Goal: Book appointment/travel/reservation

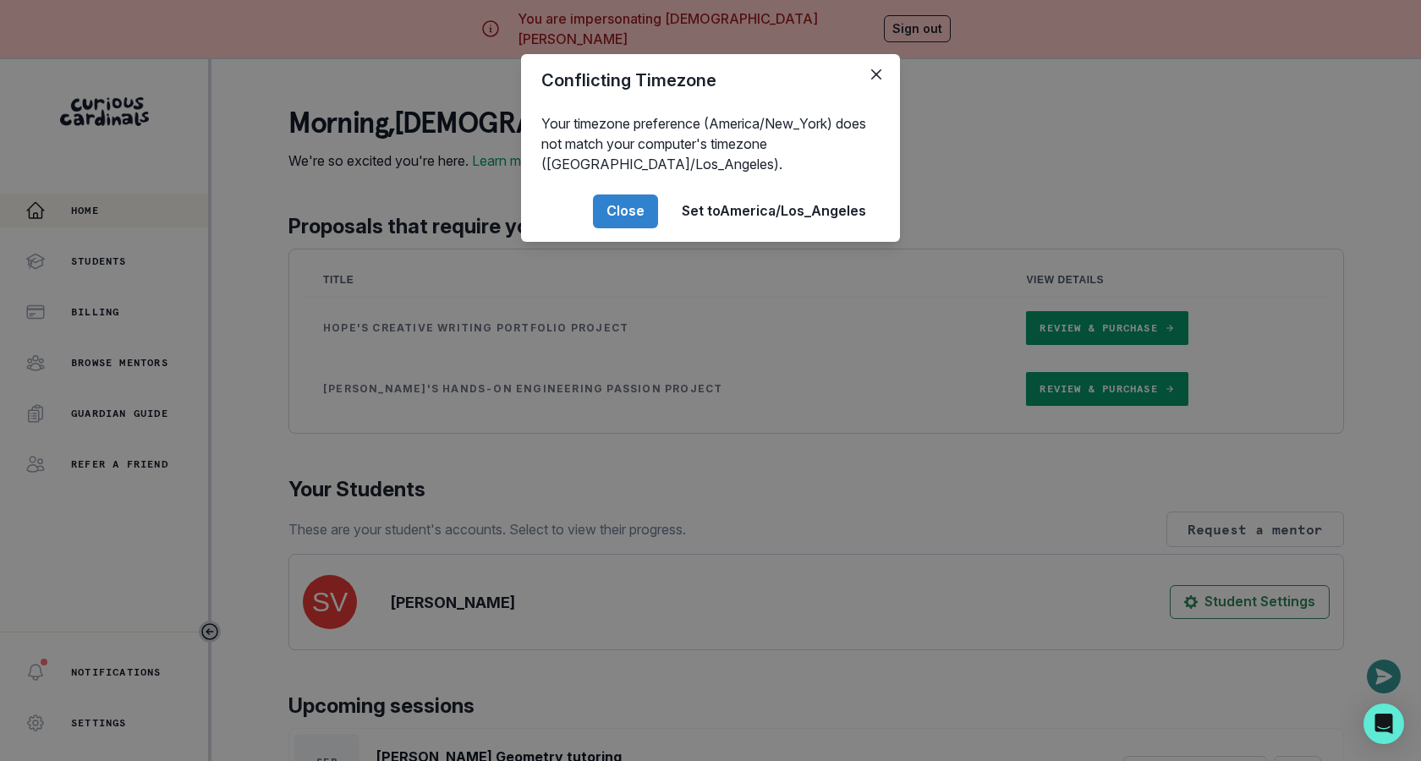
click at [567, 509] on div "Conflicting Timezone Your timezone preference (America/New_York) does not match…" at bounding box center [710, 380] width 1421 height 761
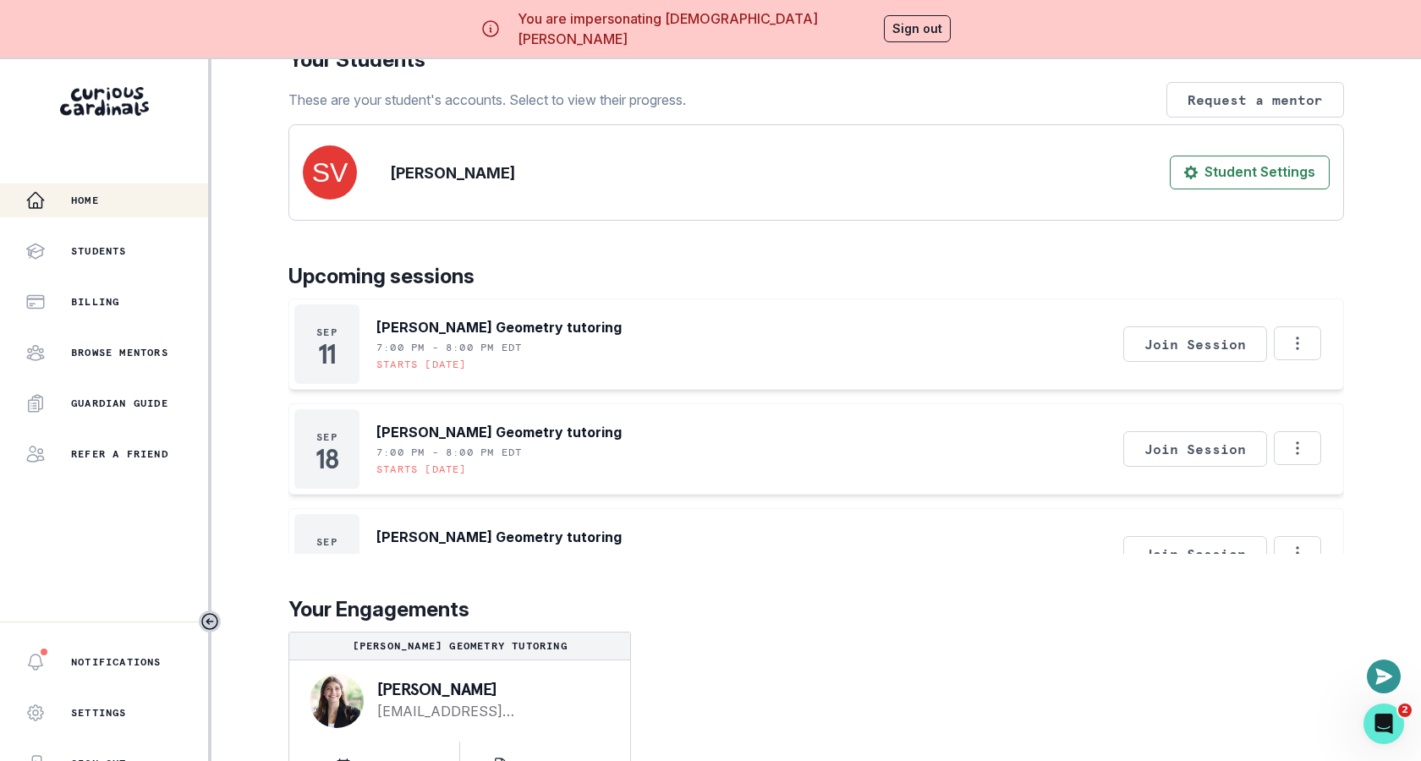
scroll to position [58, 0]
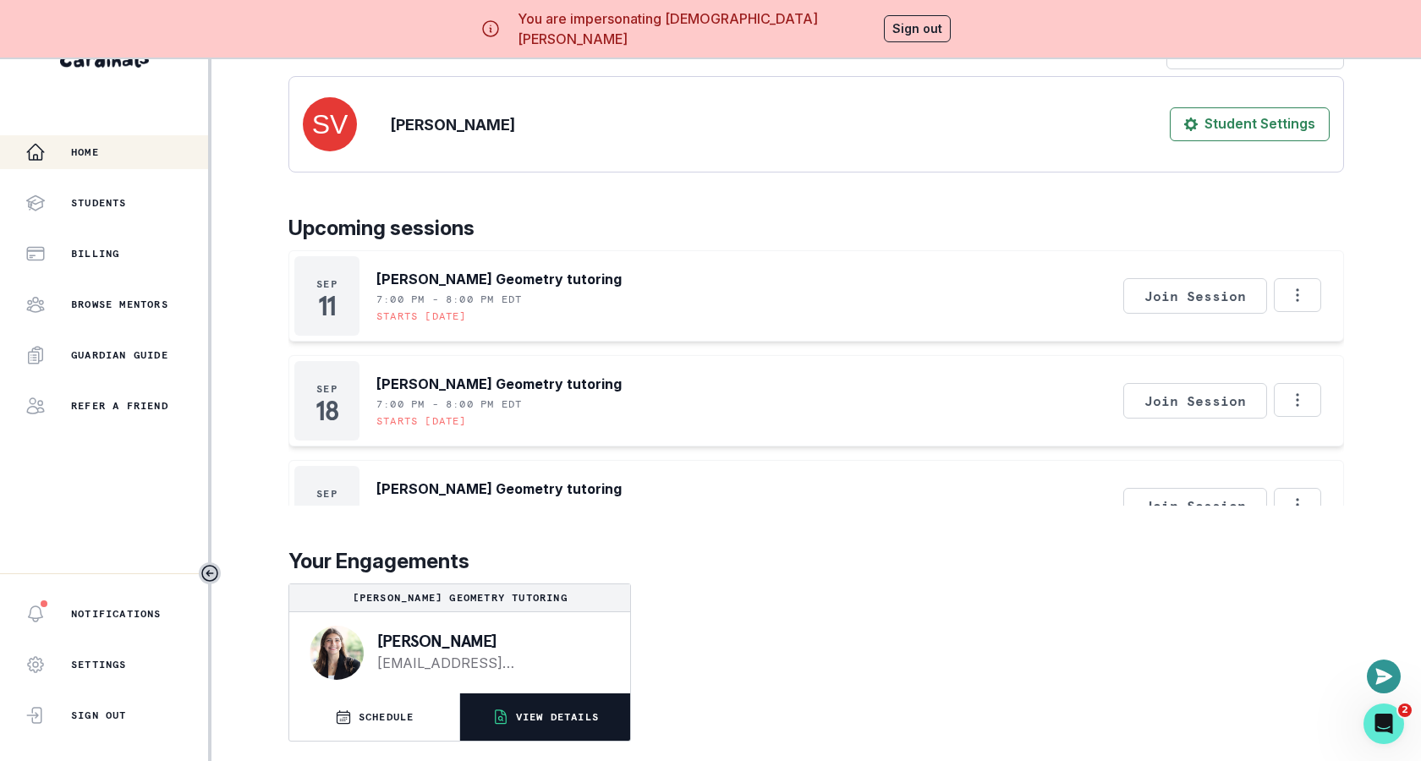
click at [542, 728] on button "VIEW DETAILS" at bounding box center [545, 716] width 170 height 47
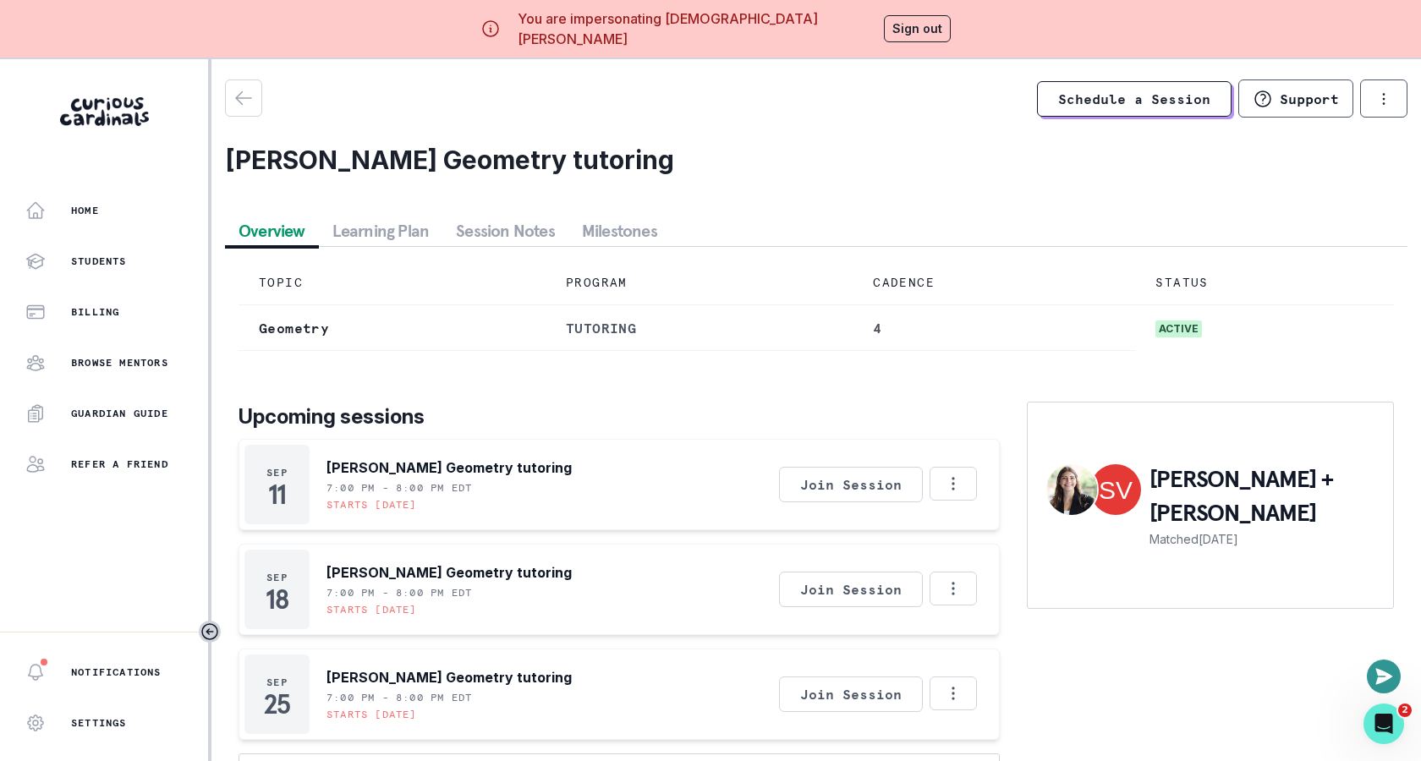
click at [219, 107] on main "Schedule a Session Support Request engagement pause Cancel subscription [PERSON…" at bounding box center [815, 439] width 1209 height 761
click at [230, 107] on div "button" at bounding box center [244, 98] width 36 height 20
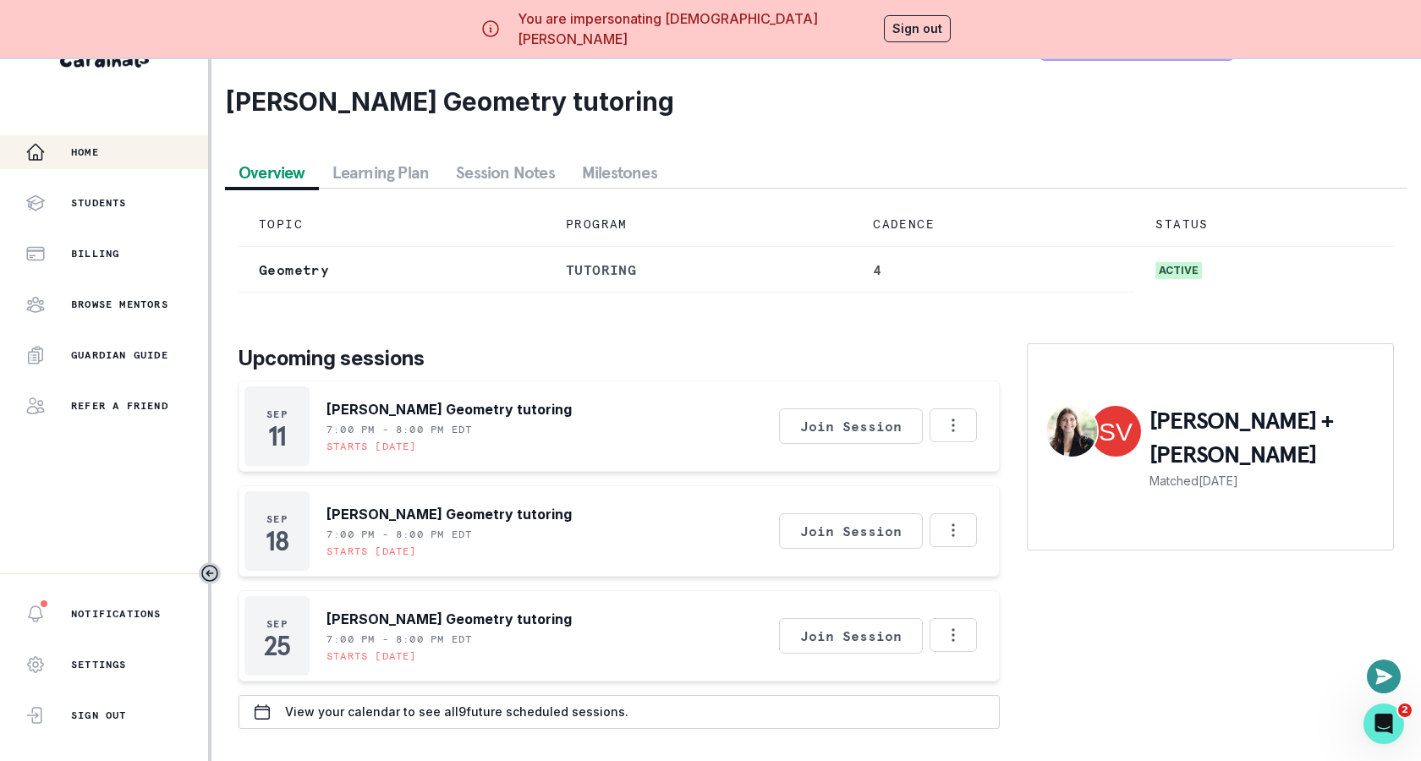
click at [140, 155] on div "Home" at bounding box center [116, 152] width 183 height 20
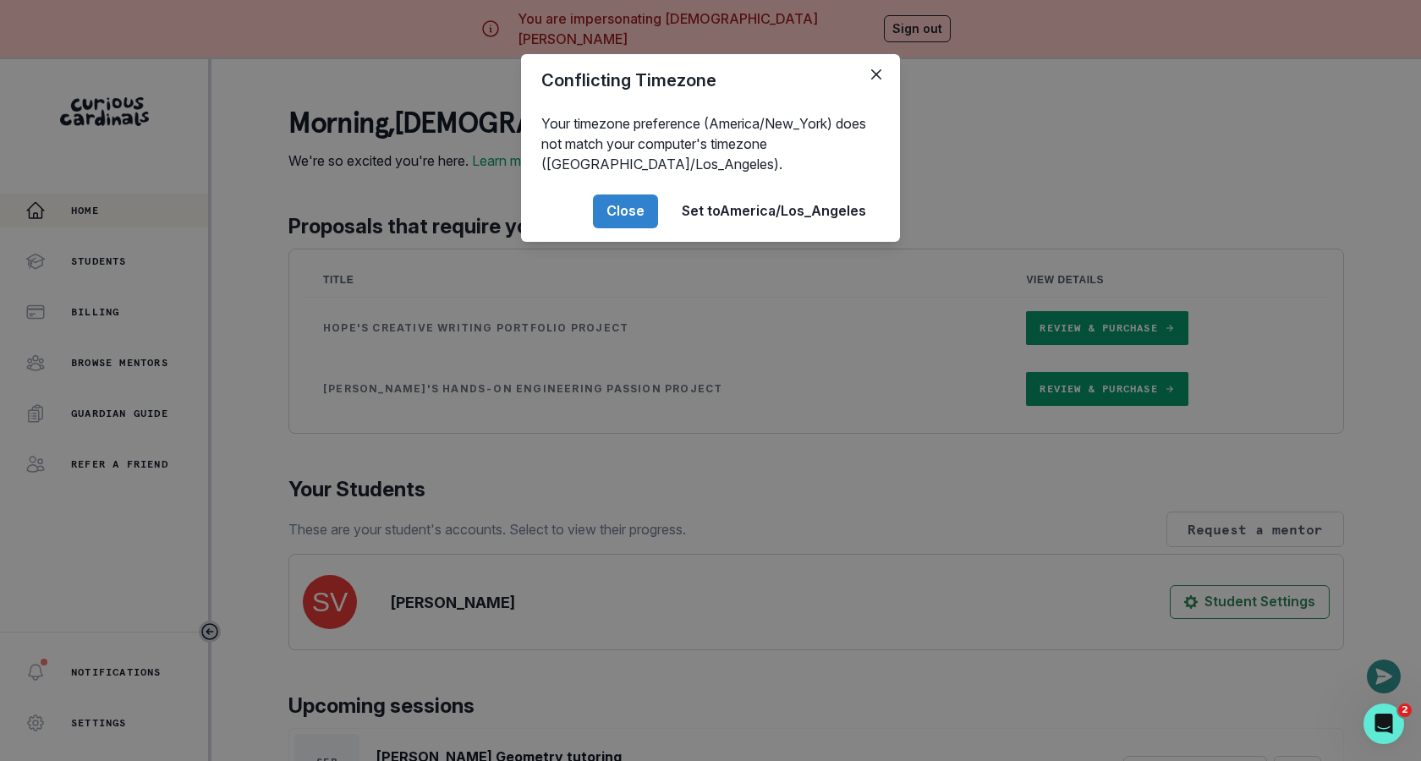
click at [718, 465] on div "Conflicting Timezone Your timezone preference (America/New_York) does not match…" at bounding box center [710, 380] width 1421 height 761
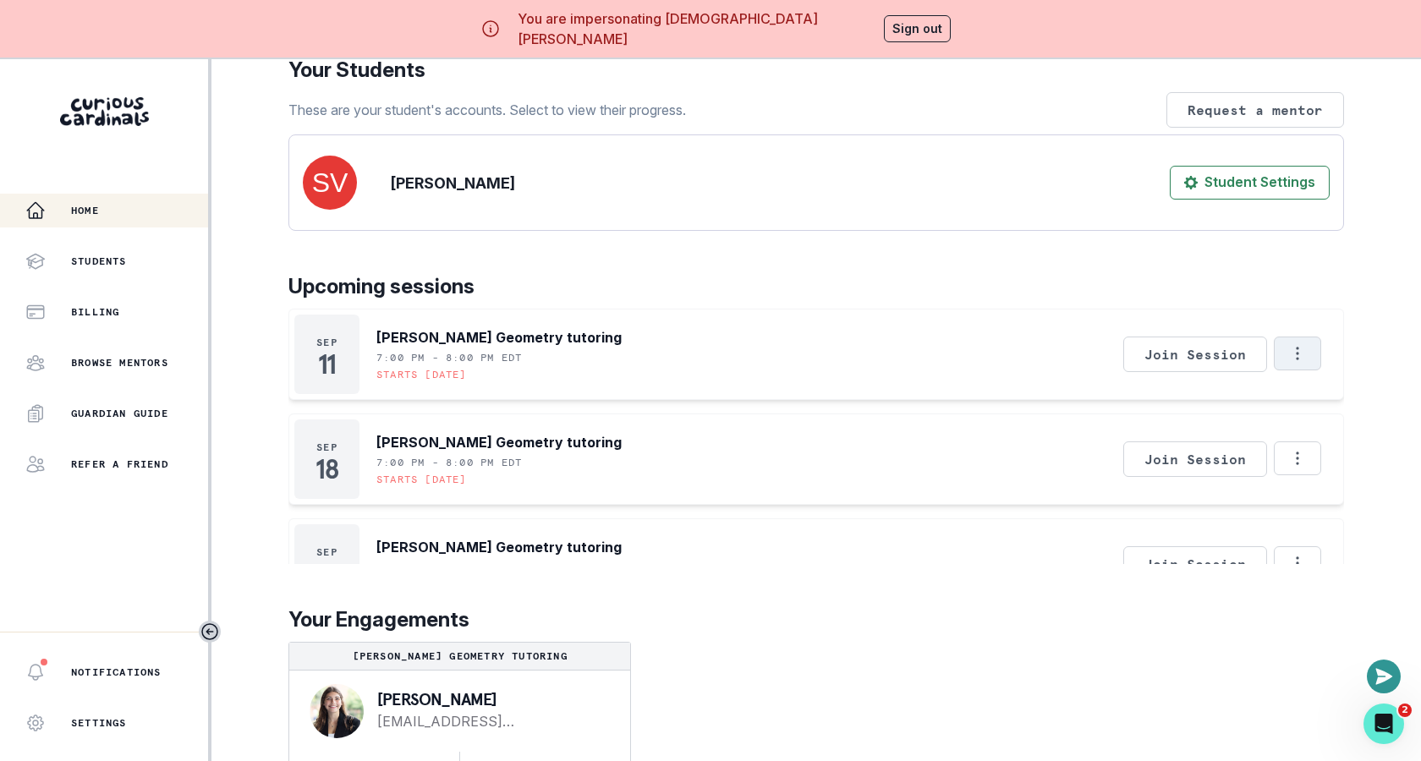
click at [1289, 366] on button "Options" at bounding box center [1296, 354] width 47 height 34
click at [1011, 523] on div "[DATE] [PERSON_NAME] Geometry tutoring 7:00 PM - 8:00 PM EDT Starts [DATE] Join…" at bounding box center [815, 563] width 1055 height 91
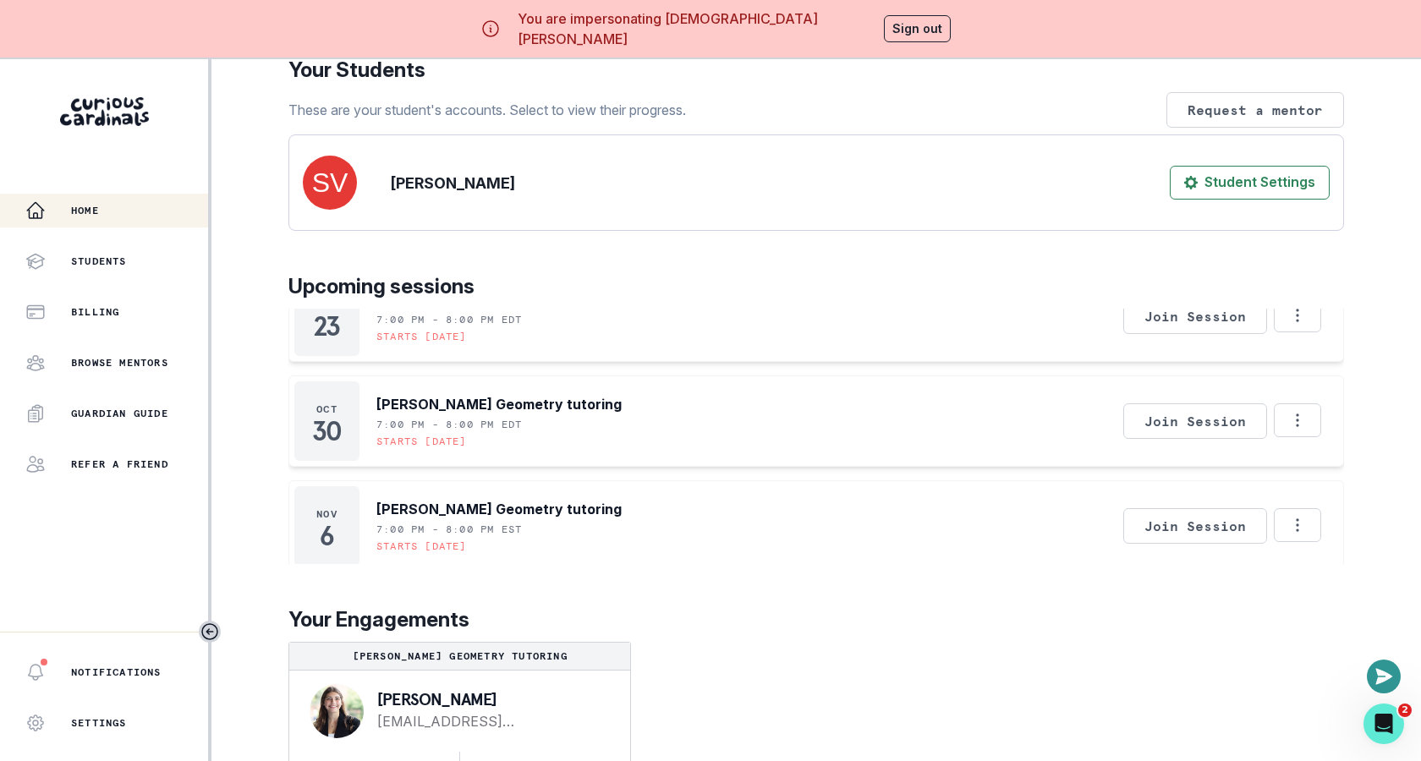
scroll to position [58, 0]
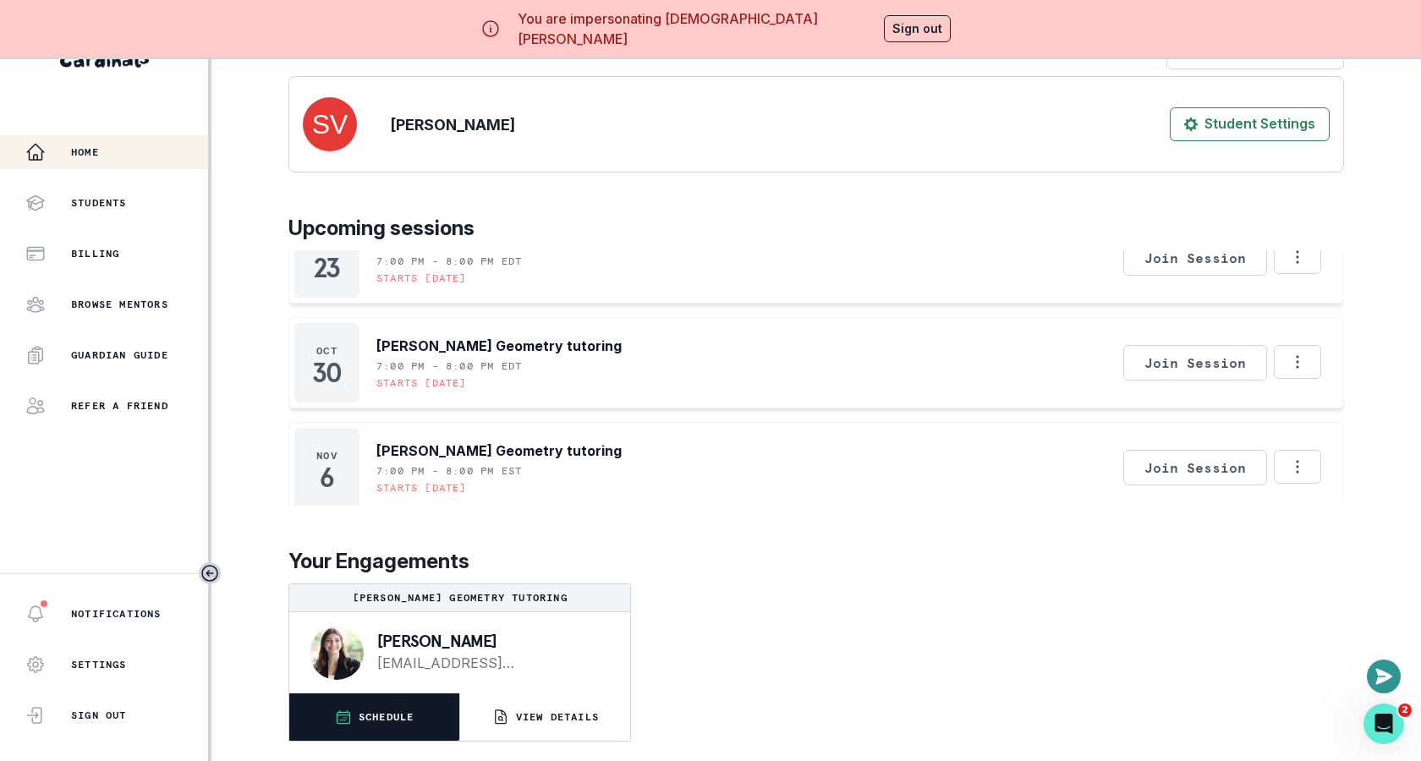
click at [421, 718] on button "SCHEDULE" at bounding box center [374, 716] width 170 height 47
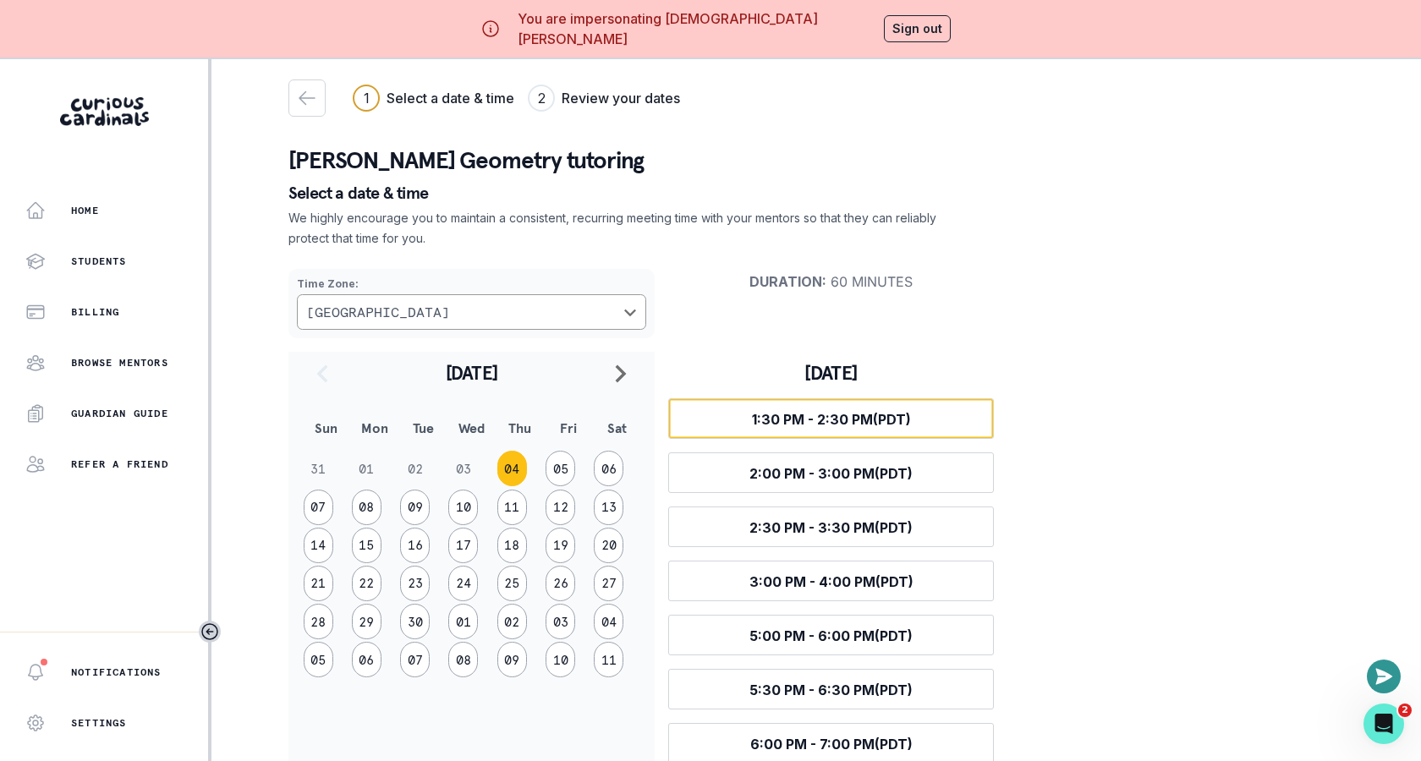
click at [746, 419] on button "Select time 1:30 PM - 2:30 PM (PDT)" at bounding box center [831, 418] width 326 height 41
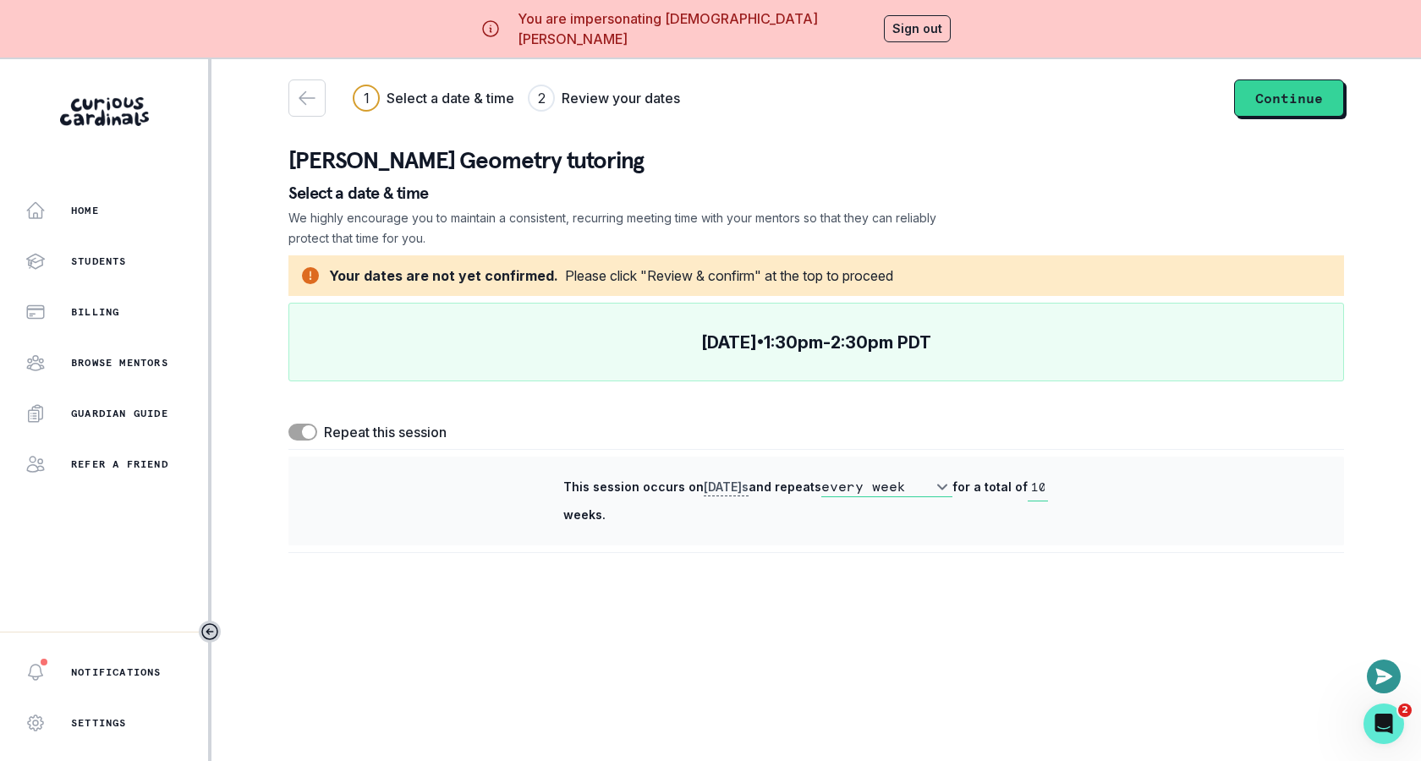
click at [299, 430] on span at bounding box center [302, 432] width 29 height 17
click at [288, 424] on input "checkbox" at bounding box center [288, 423] width 1 height 1
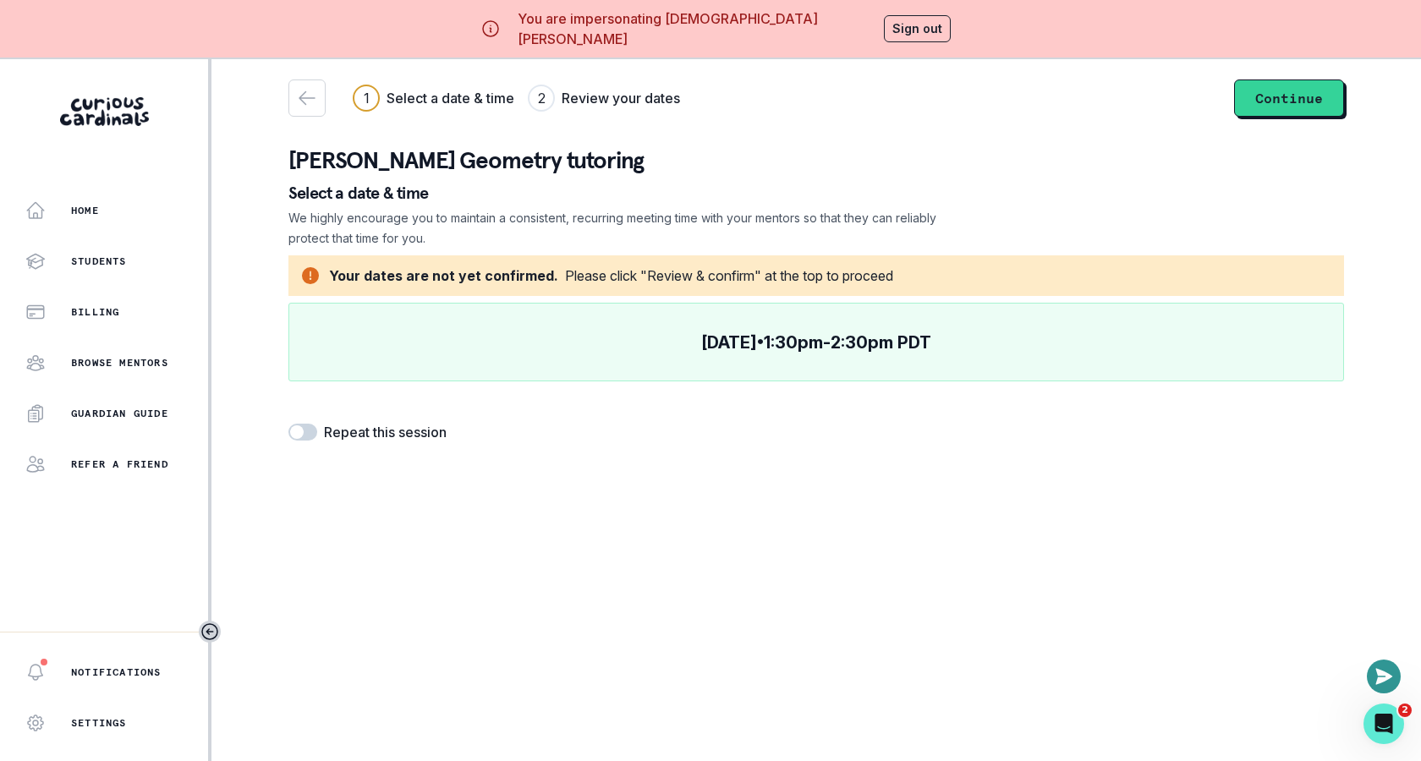
click at [299, 430] on span at bounding box center [297, 432] width 14 height 14
click at [288, 424] on input "checkbox" at bounding box center [288, 423] width 1 height 1
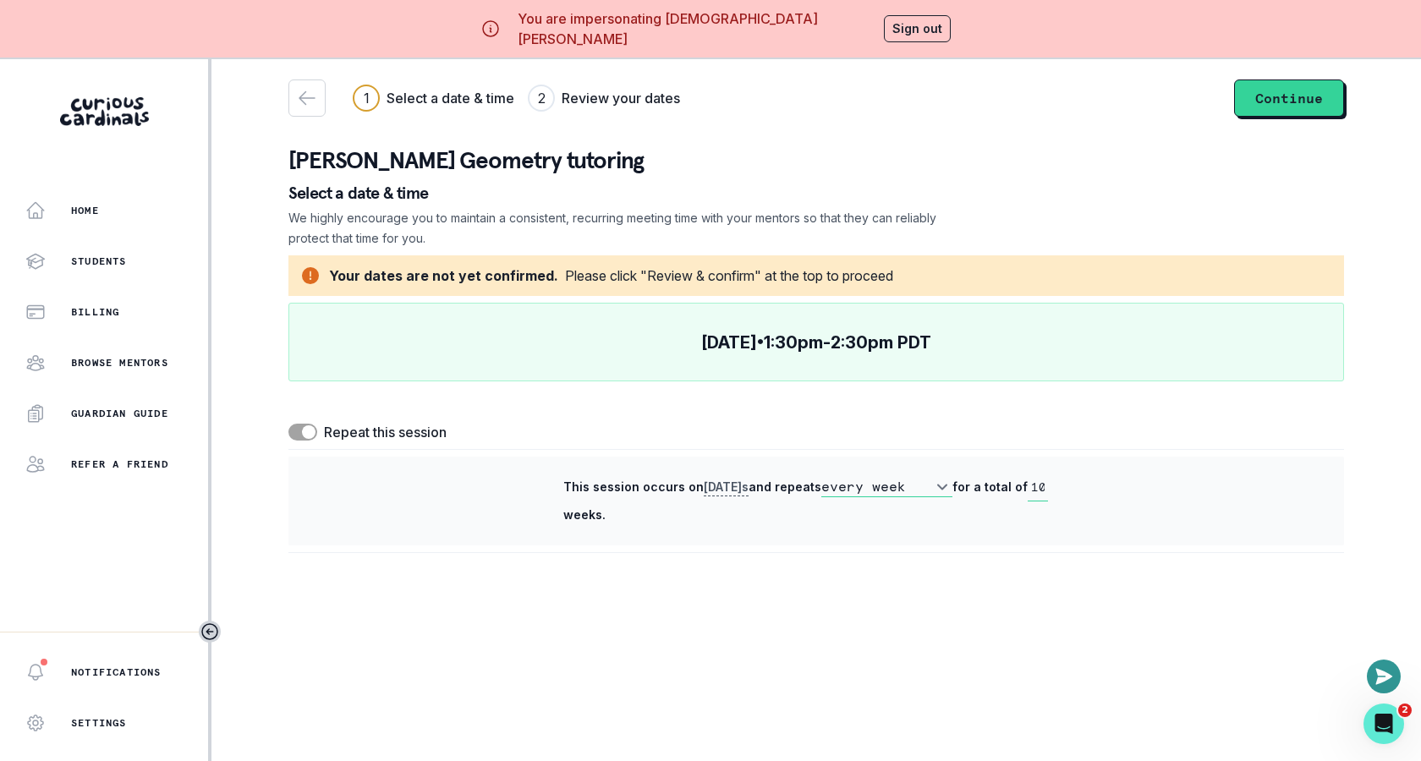
click at [299, 430] on span at bounding box center [302, 432] width 29 height 17
click at [288, 424] on input "checkbox" at bounding box center [288, 423] width 1 height 1
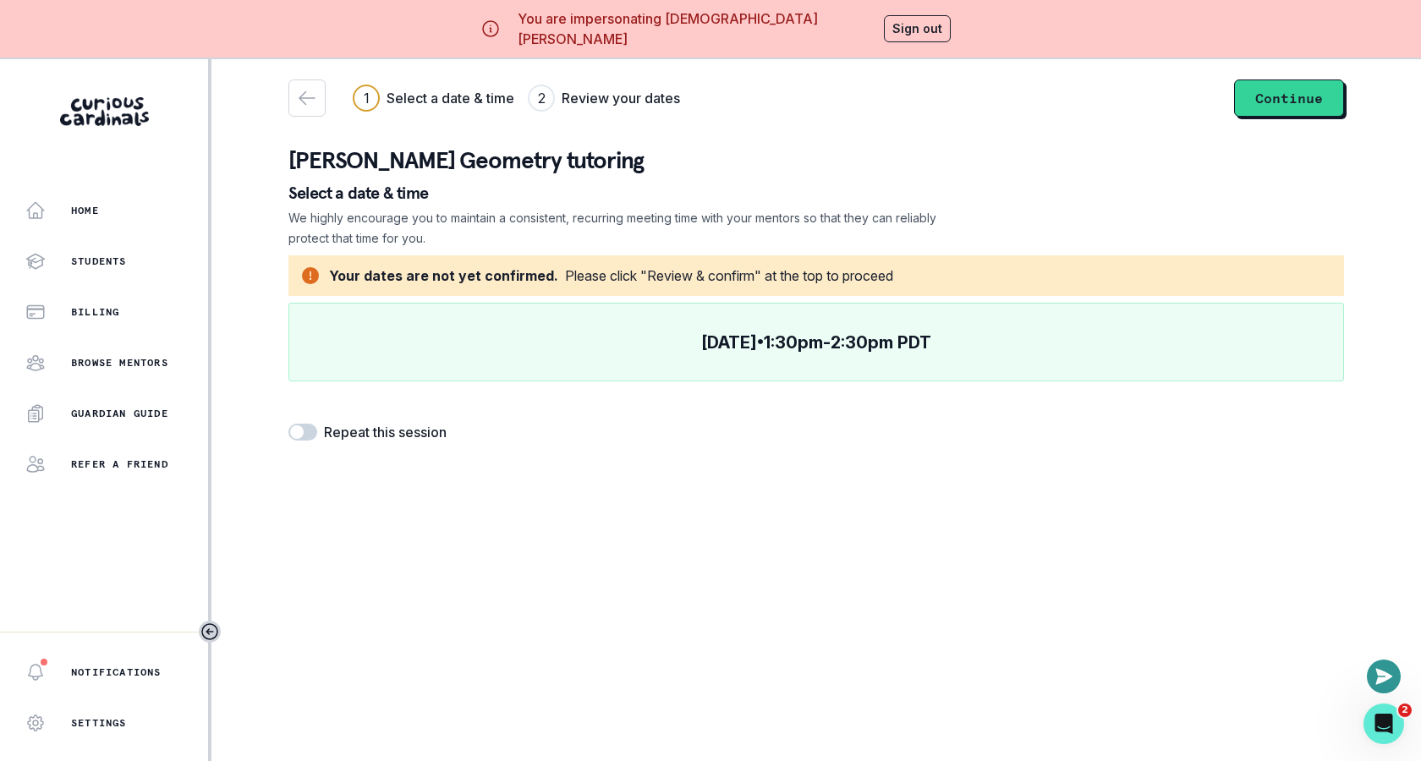
click at [299, 430] on span at bounding box center [297, 432] width 14 height 14
click at [288, 424] on input "checkbox" at bounding box center [288, 423] width 1 height 1
checkbox input "true"
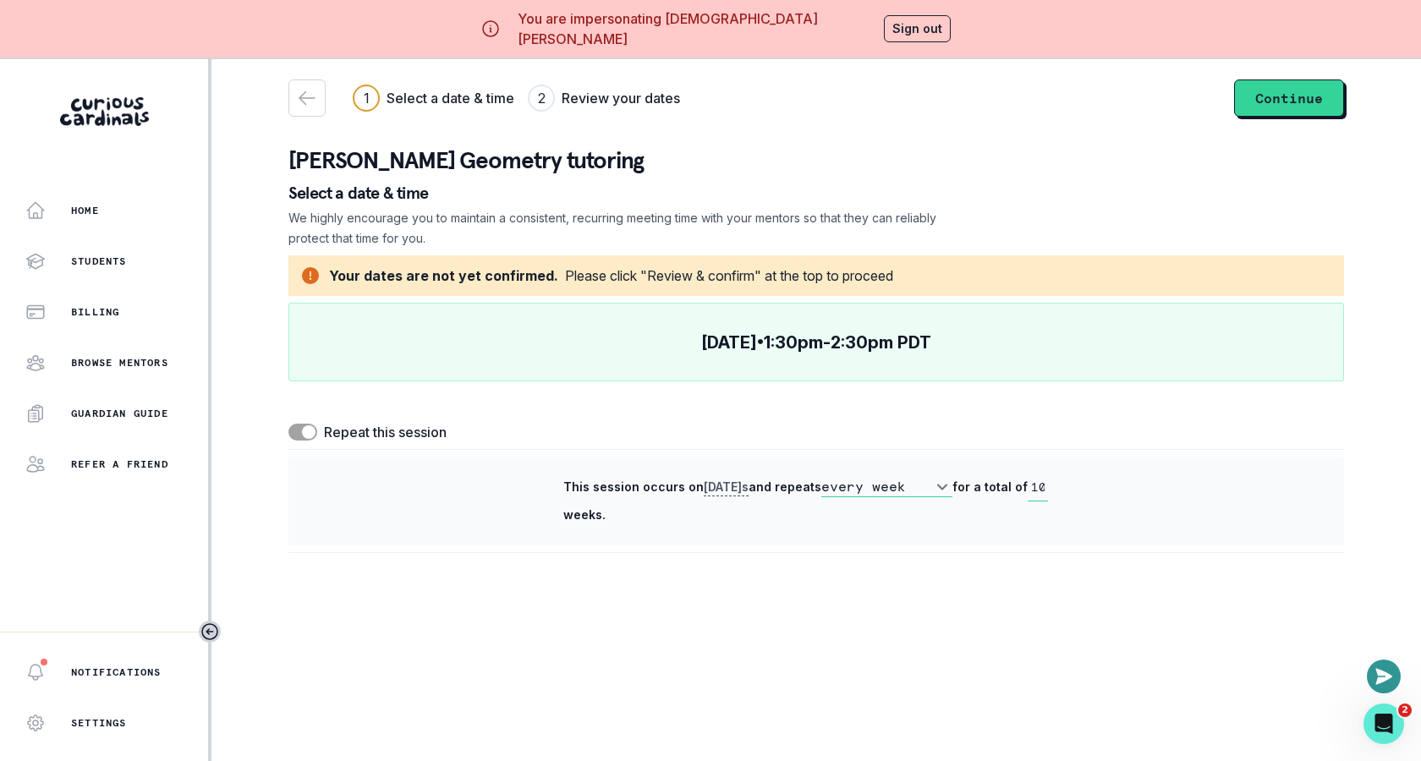
click at [1043, 490] on input "10" at bounding box center [1037, 488] width 20 height 28
click at [315, 92] on icon "button" at bounding box center [307, 98] width 20 height 20
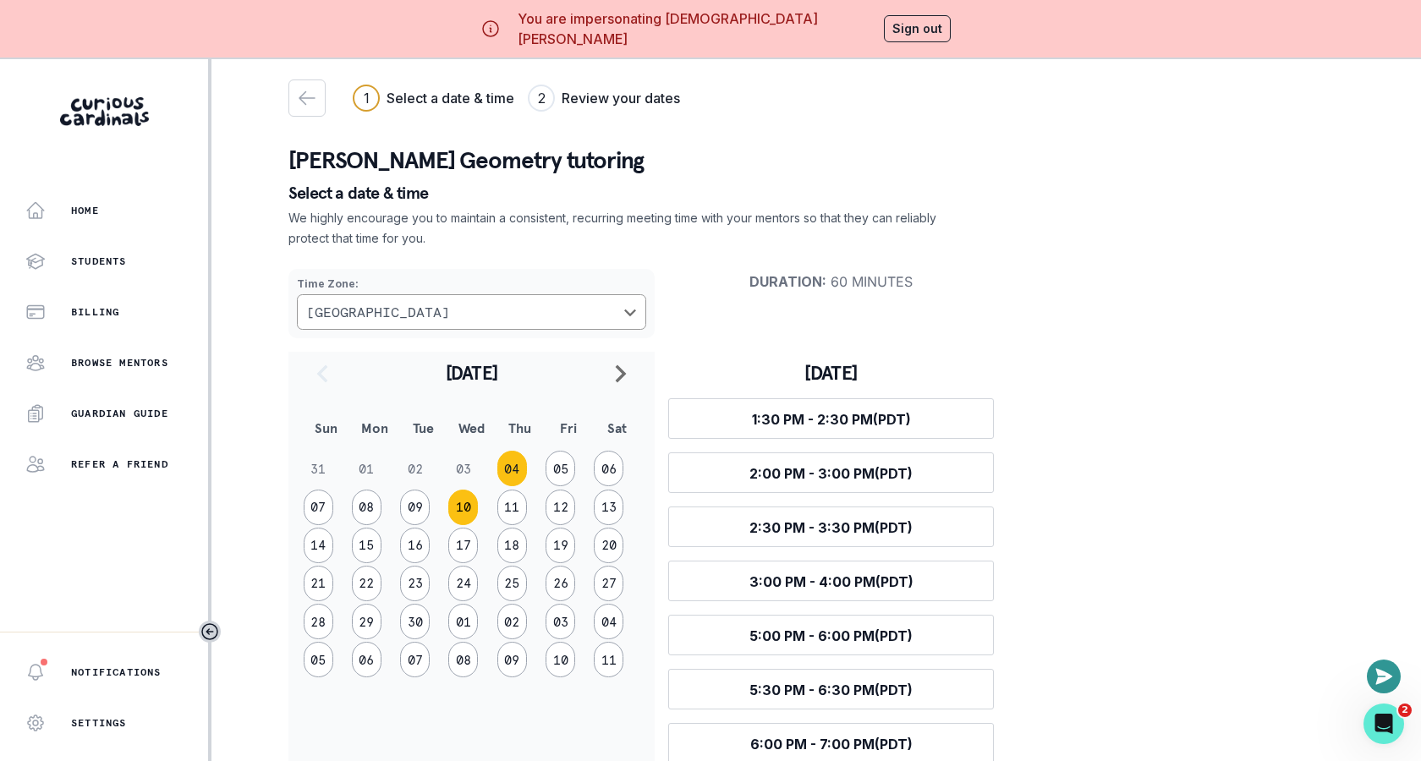
click at [462, 493] on button "10" at bounding box center [463, 508] width 30 height 36
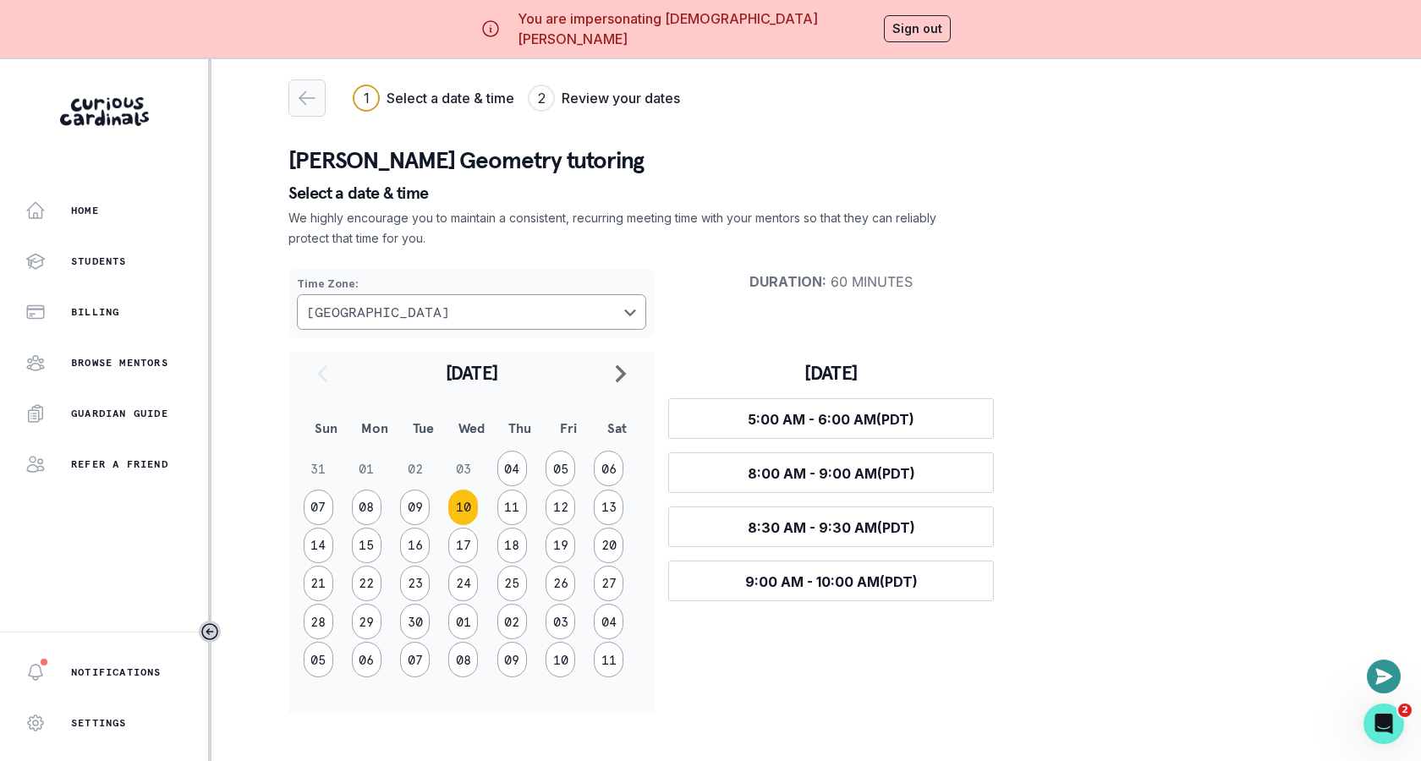
click at [315, 116] on button "button" at bounding box center [306, 97] width 37 height 37
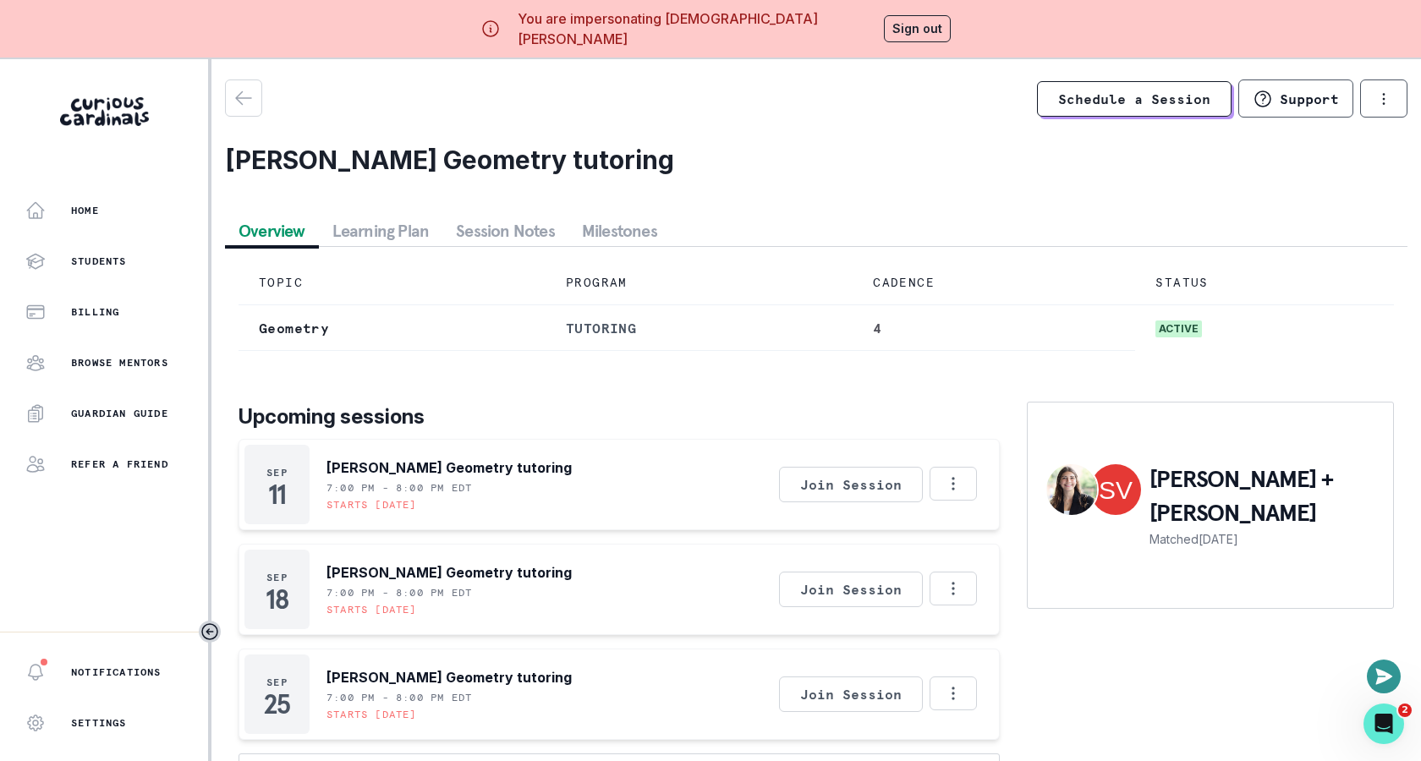
scroll to position [58, 0]
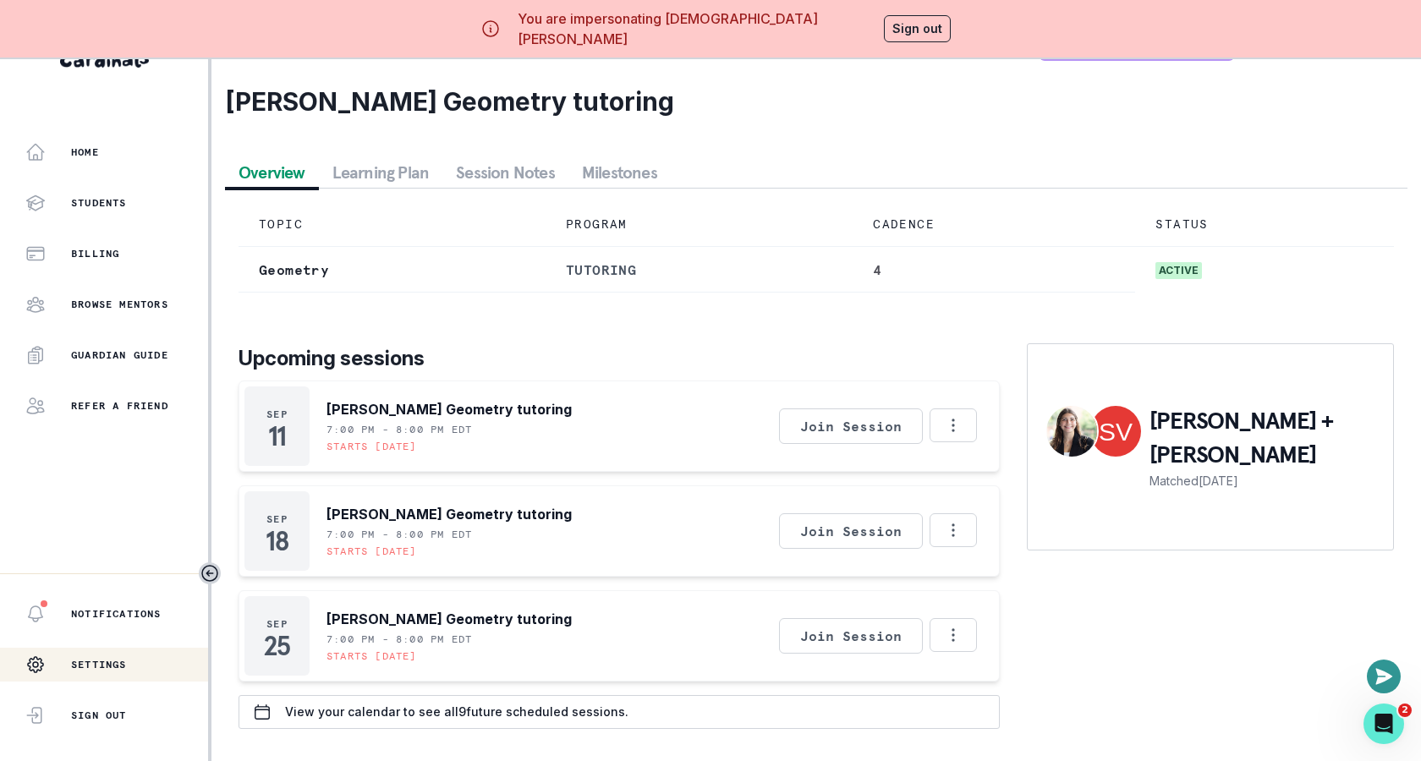
click at [152, 669] on div "Settings" at bounding box center [104, 665] width 208 height 34
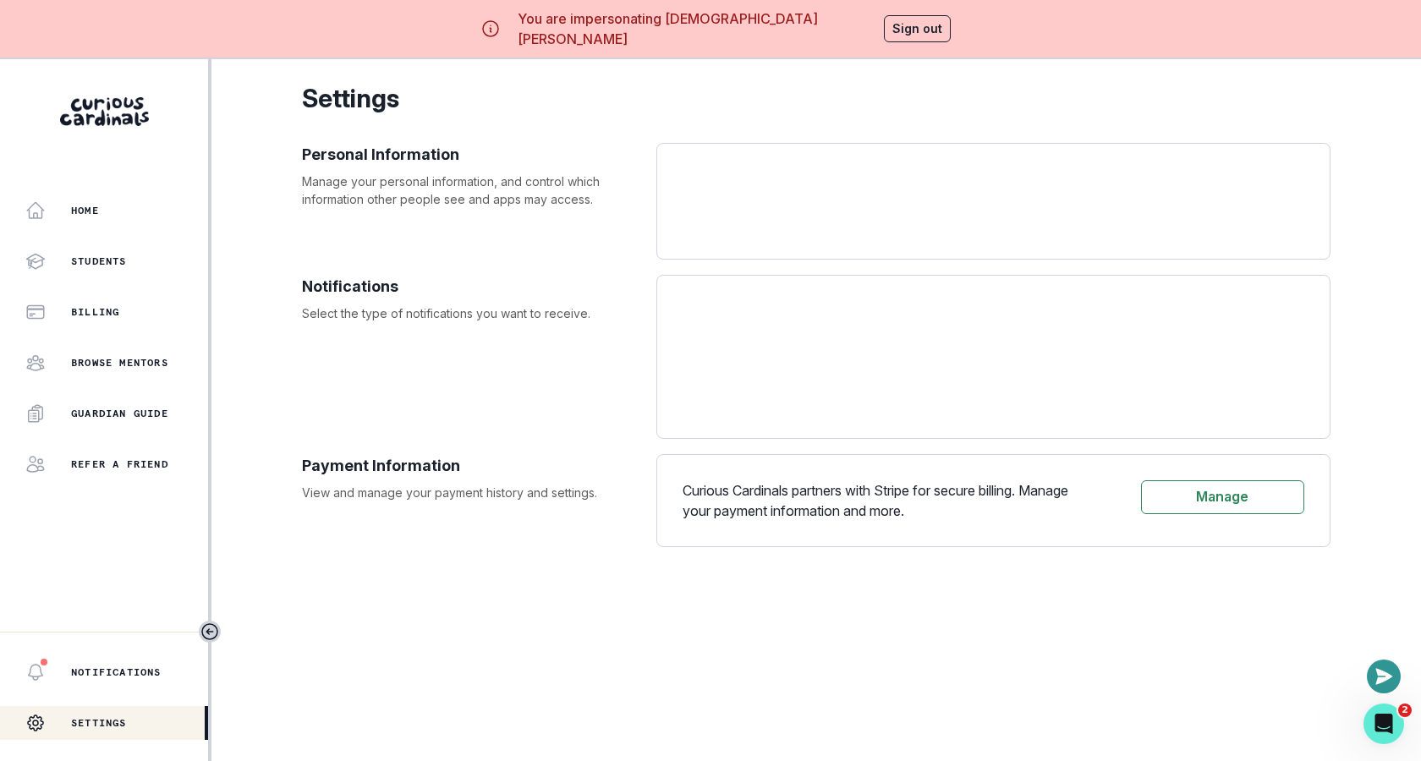
select select "America/New_York"
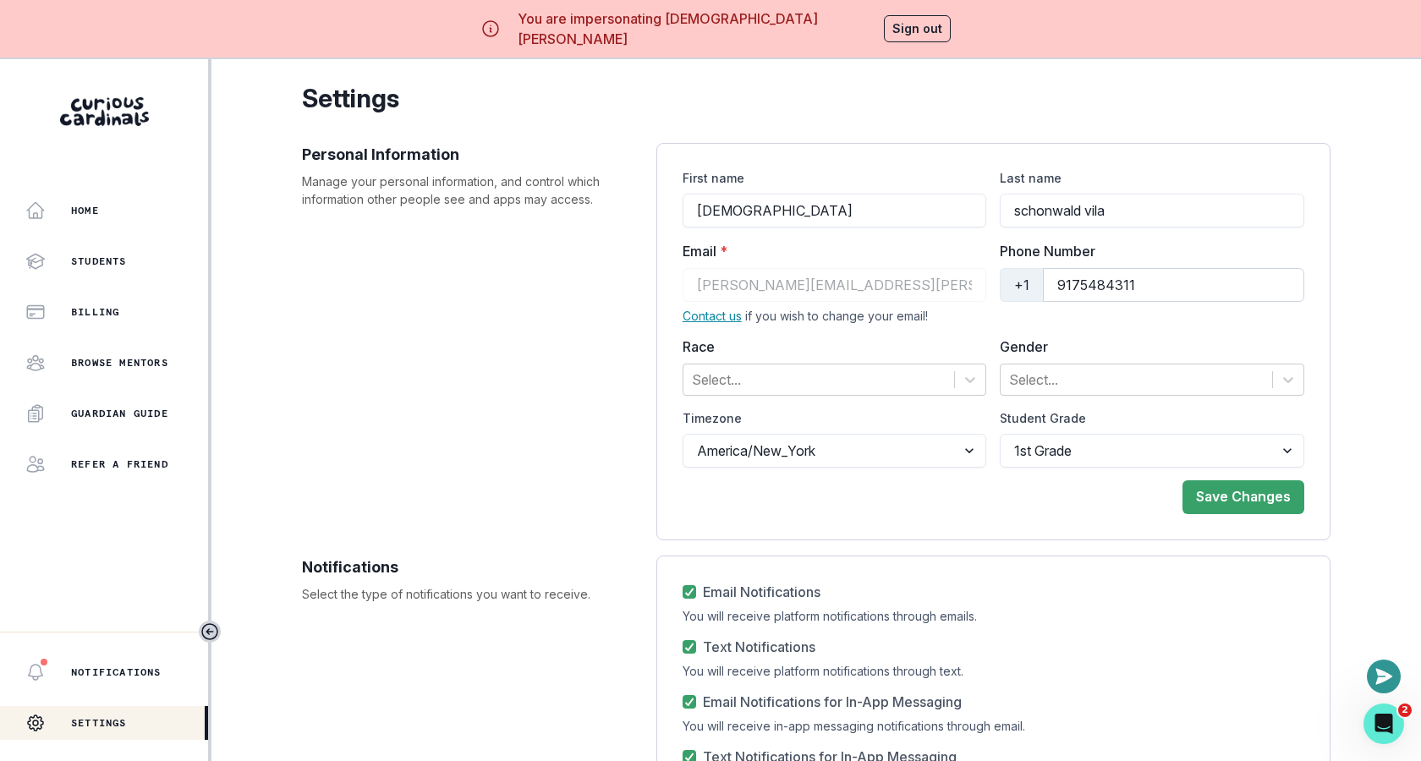
click at [1062, 276] on input "9175484311" at bounding box center [1173, 285] width 261 height 34
click at [889, 23] on button "Sign out" at bounding box center [917, 28] width 67 height 27
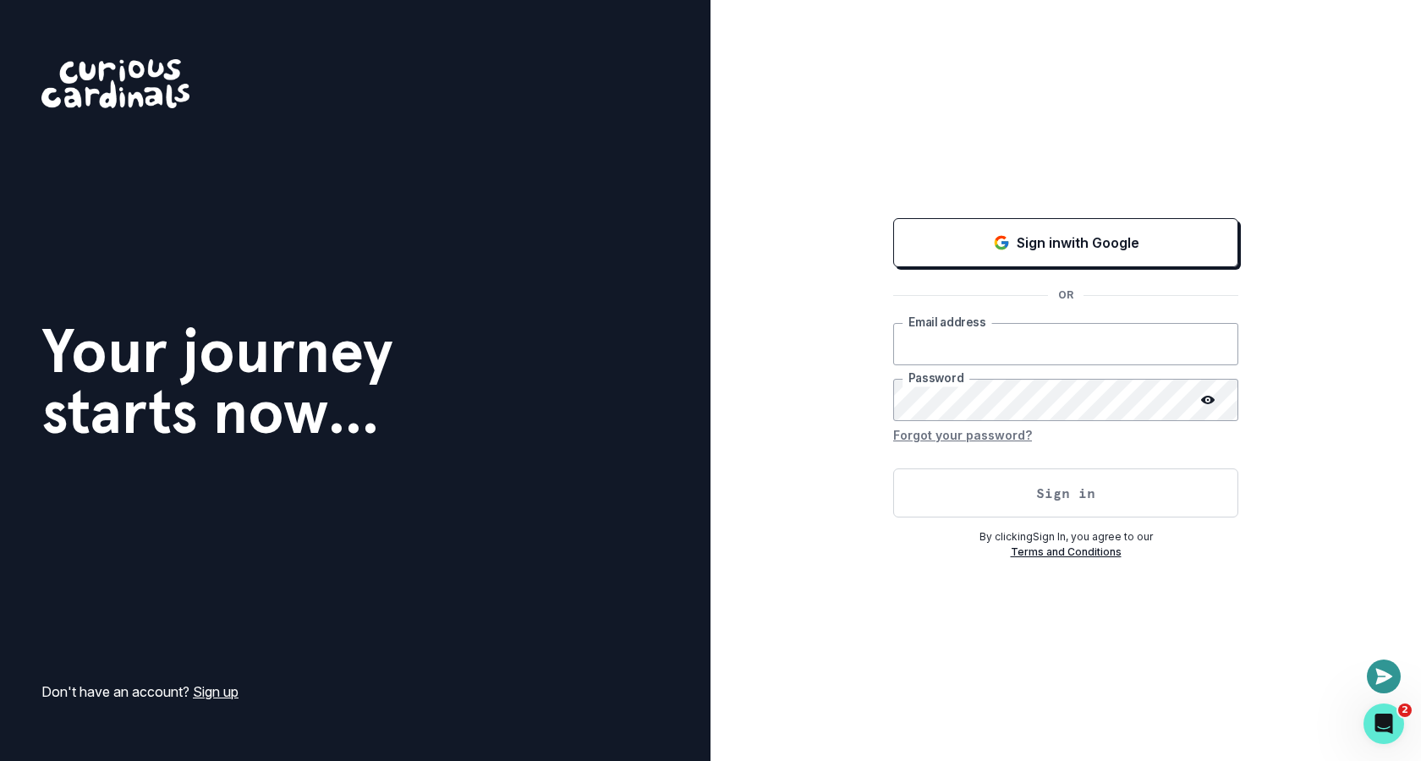
type input "[EMAIL_ADDRESS][DOMAIN_NAME]"
click at [932, 508] on button "Sign in" at bounding box center [1065, 492] width 345 height 49
